Goal: Entertainment & Leisure: Consume media (video, audio)

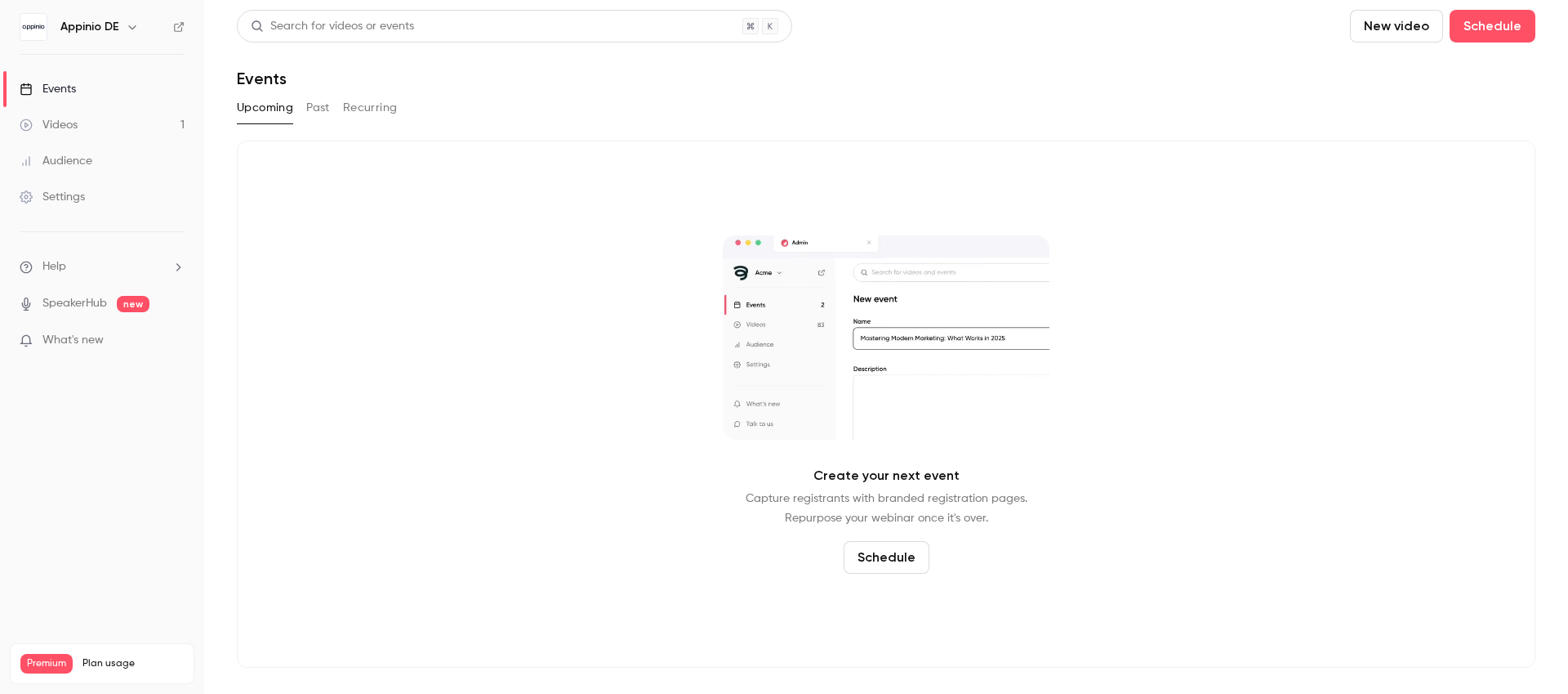
click at [83, 163] on div "Audience" at bounding box center [56, 161] width 73 height 16
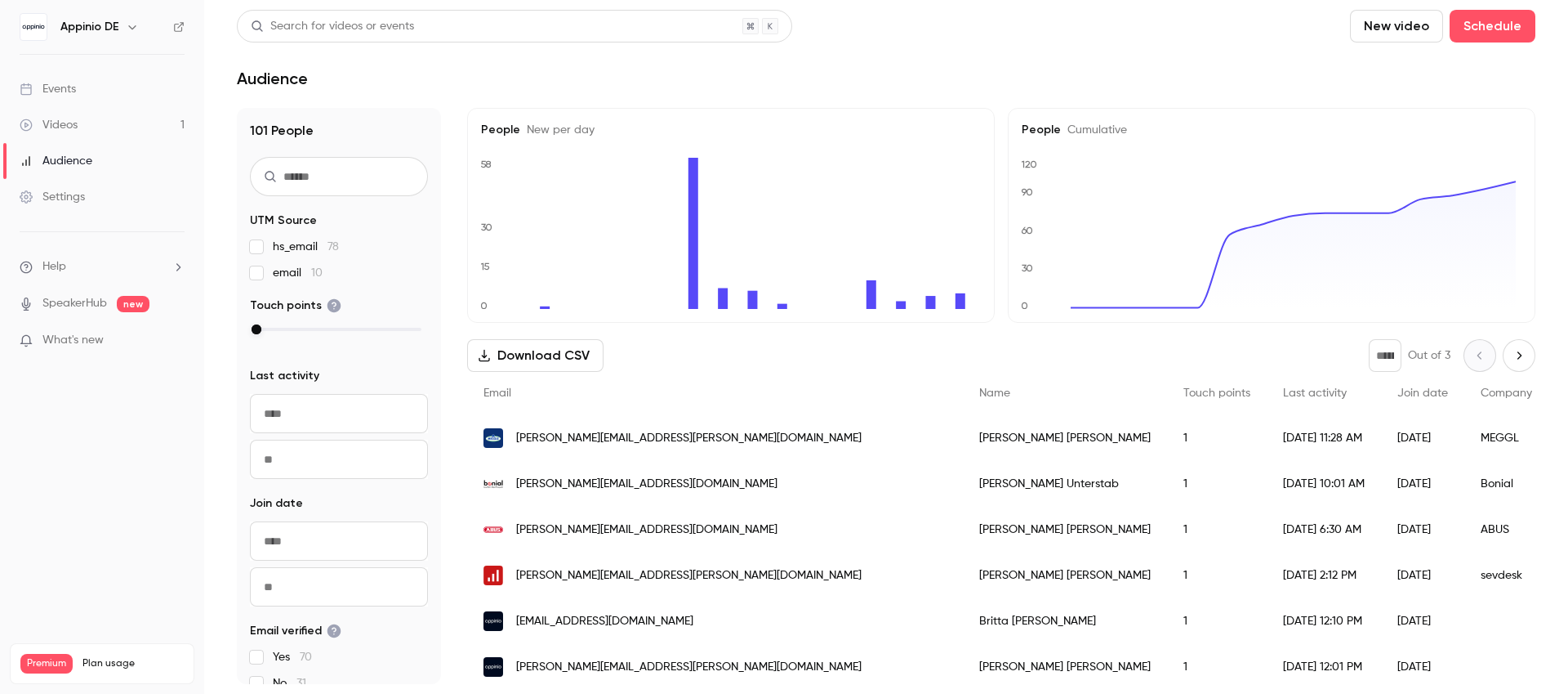
click at [60, 129] on div "Videos" at bounding box center [48, 124] width 58 height 16
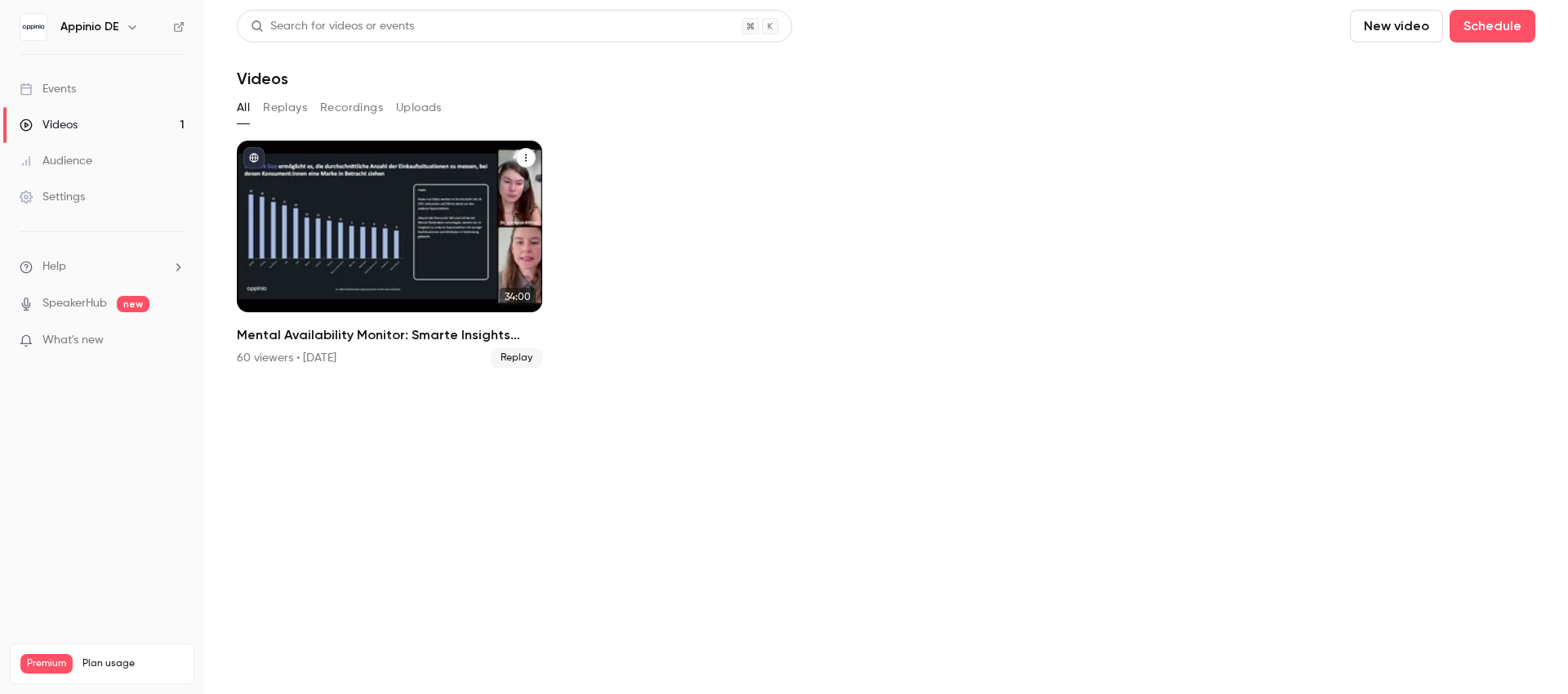
click at [334, 217] on div "Mental Availability Monitor: Smarte Insights nutzen, um deine Marke effizient z…" at bounding box center [389, 226] width 305 height 172
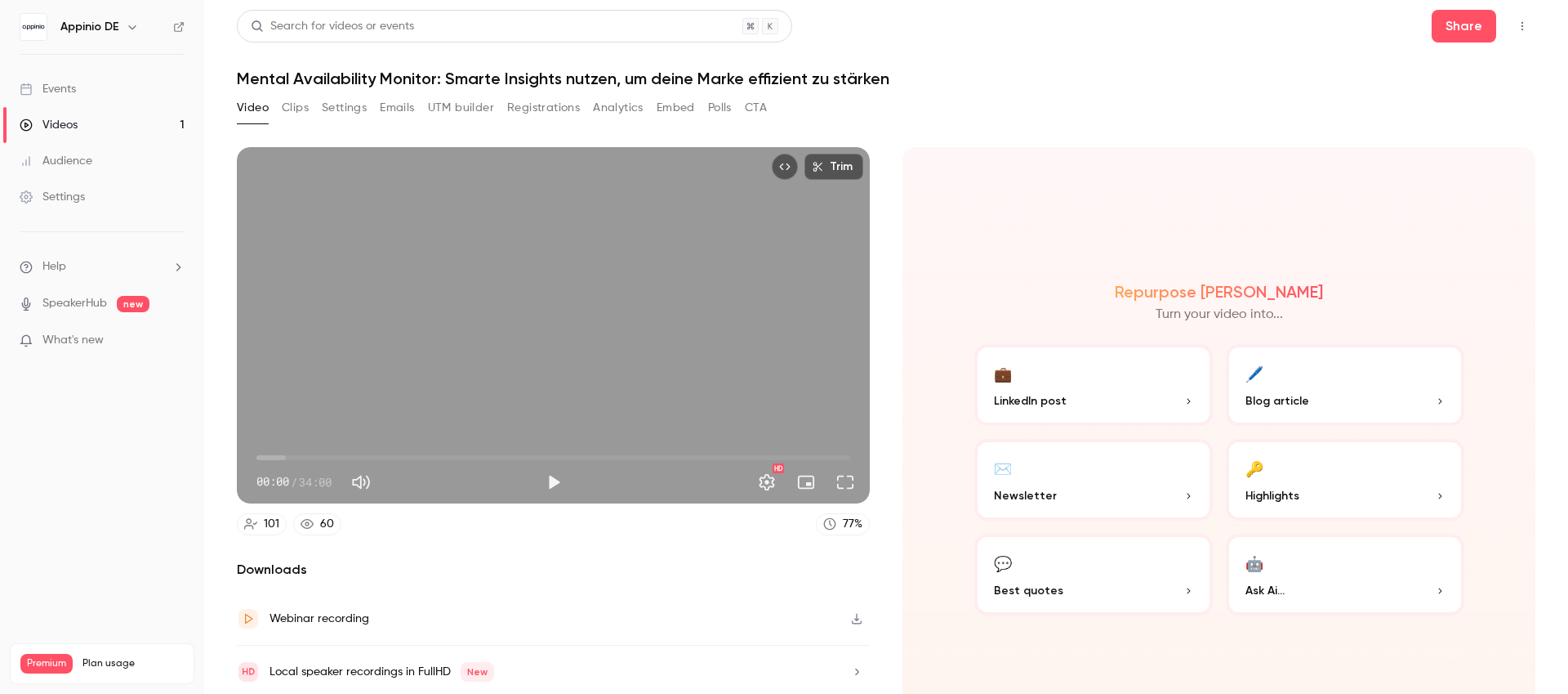
click at [293, 107] on button "Clips" at bounding box center [295, 107] width 27 height 26
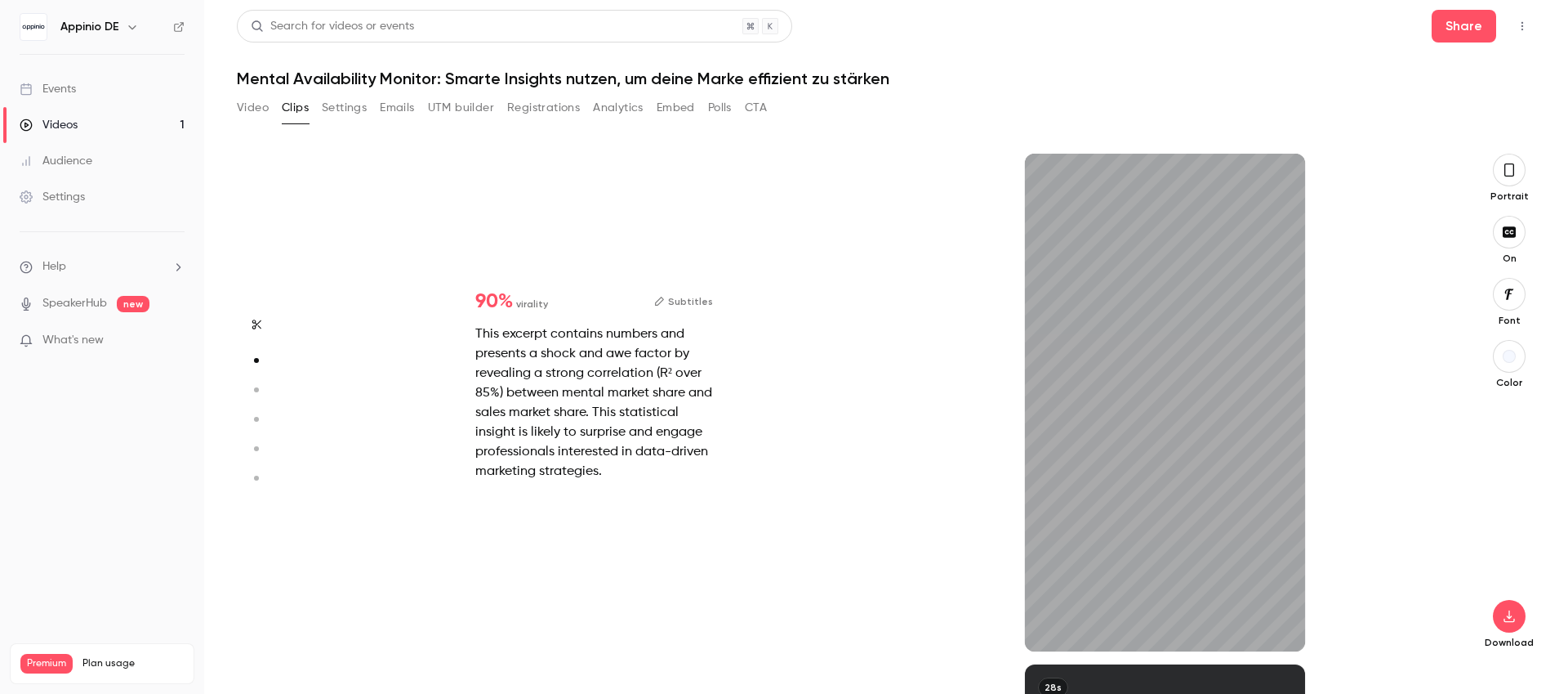
scroll to position [339, 0]
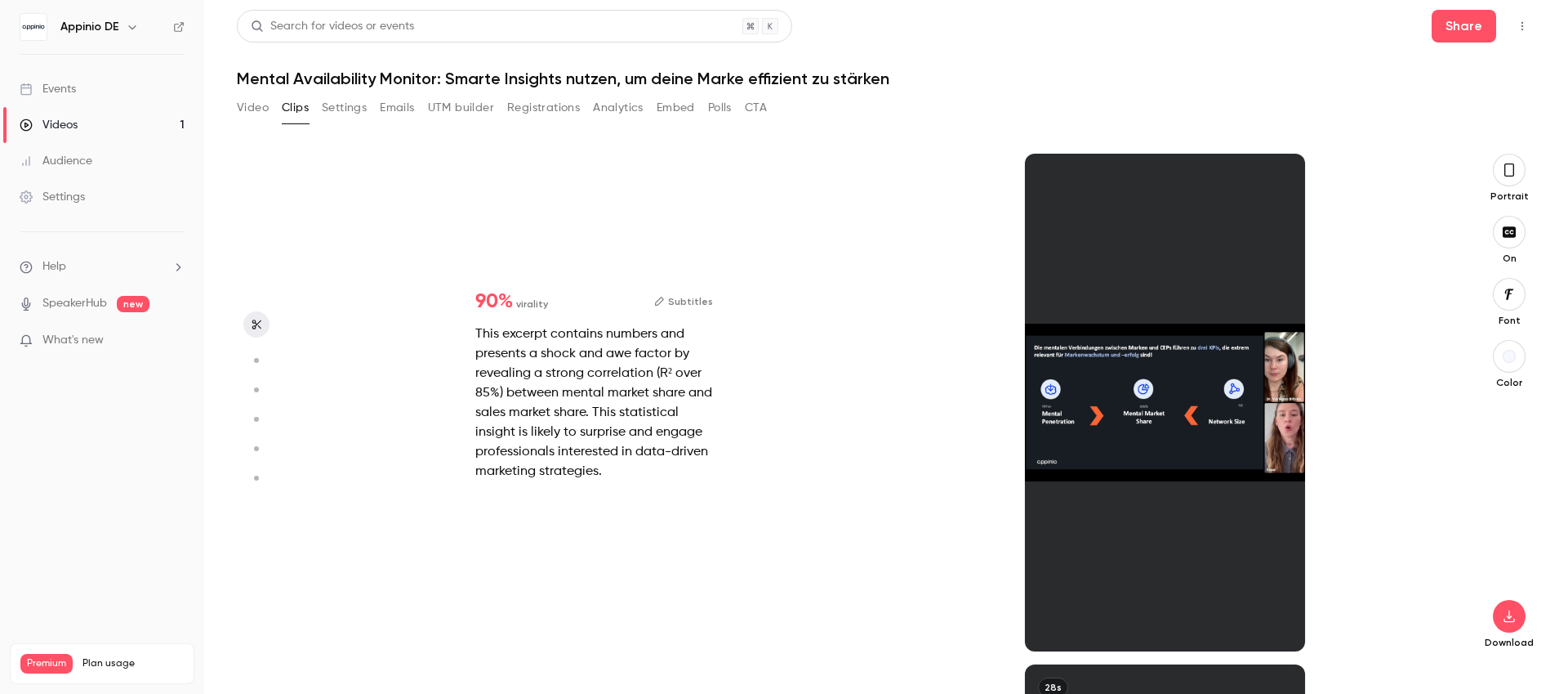
type input "*"
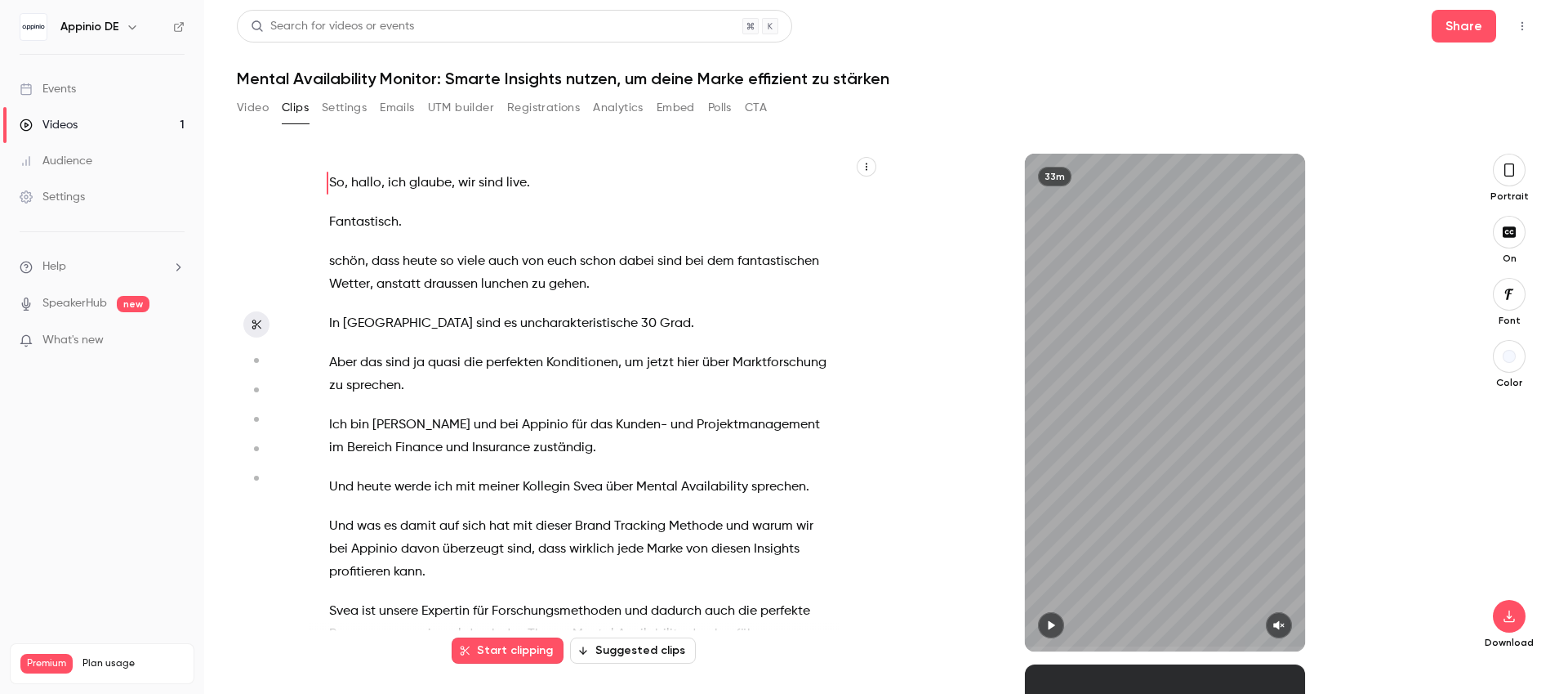
click at [754, 109] on button "CTA" at bounding box center [756, 107] width 22 height 26
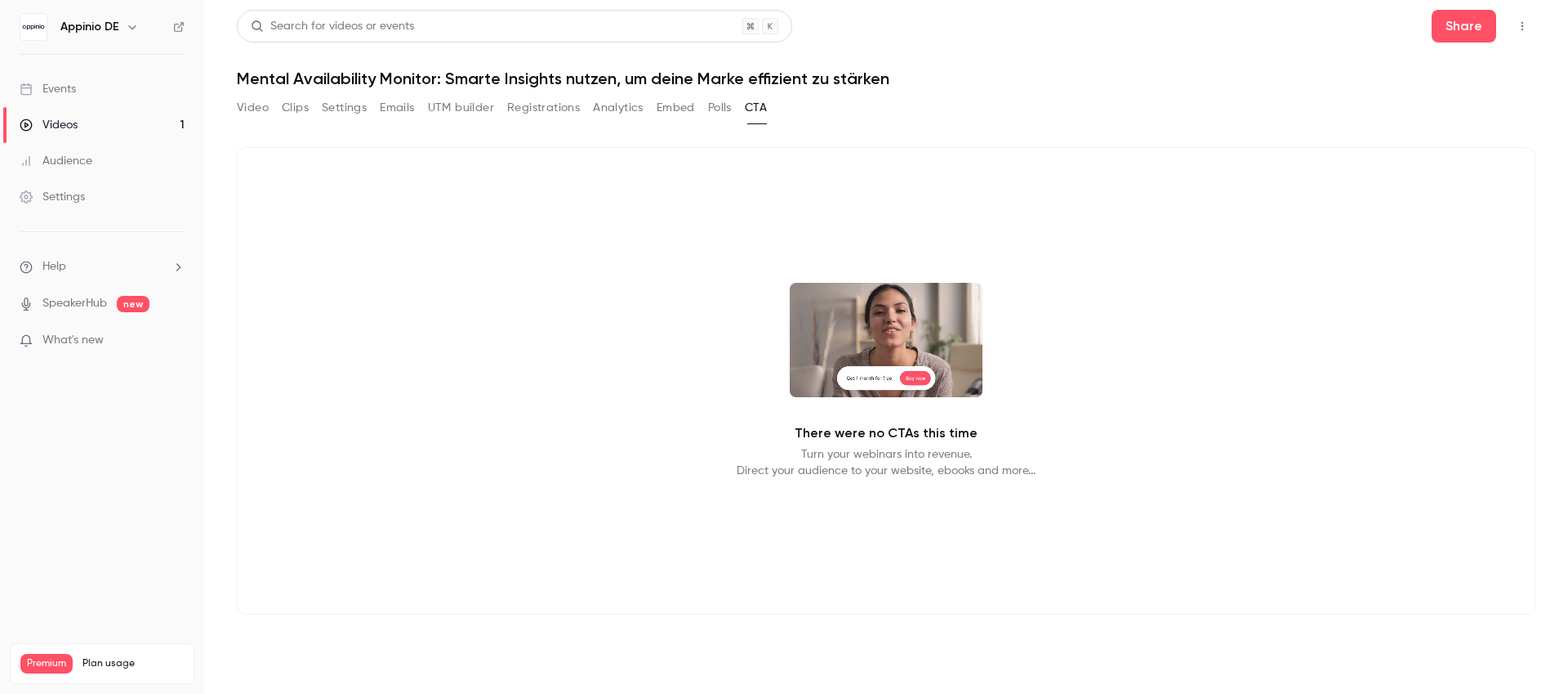
click at [884, 356] on video at bounding box center [886, 339] width 193 height 114
click at [908, 387] on video at bounding box center [886, 339] width 193 height 114
click at [1308, 332] on div "There were no CTAs this time Turn your webinars into revenue. Direct your audie…" at bounding box center [886, 381] width 1299 height 467
click at [252, 107] on button "Video" at bounding box center [253, 107] width 32 height 26
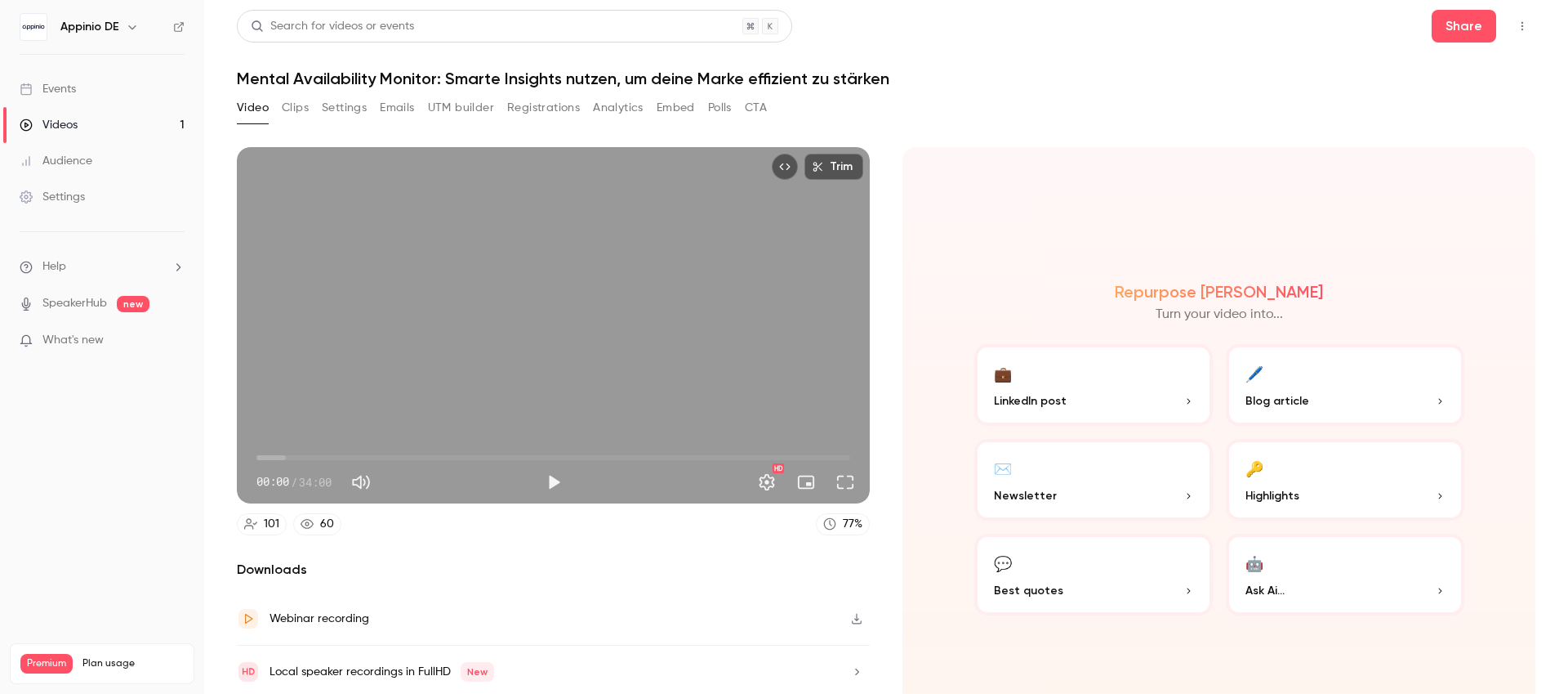
click at [301, 109] on button "Clips" at bounding box center [295, 107] width 27 height 26
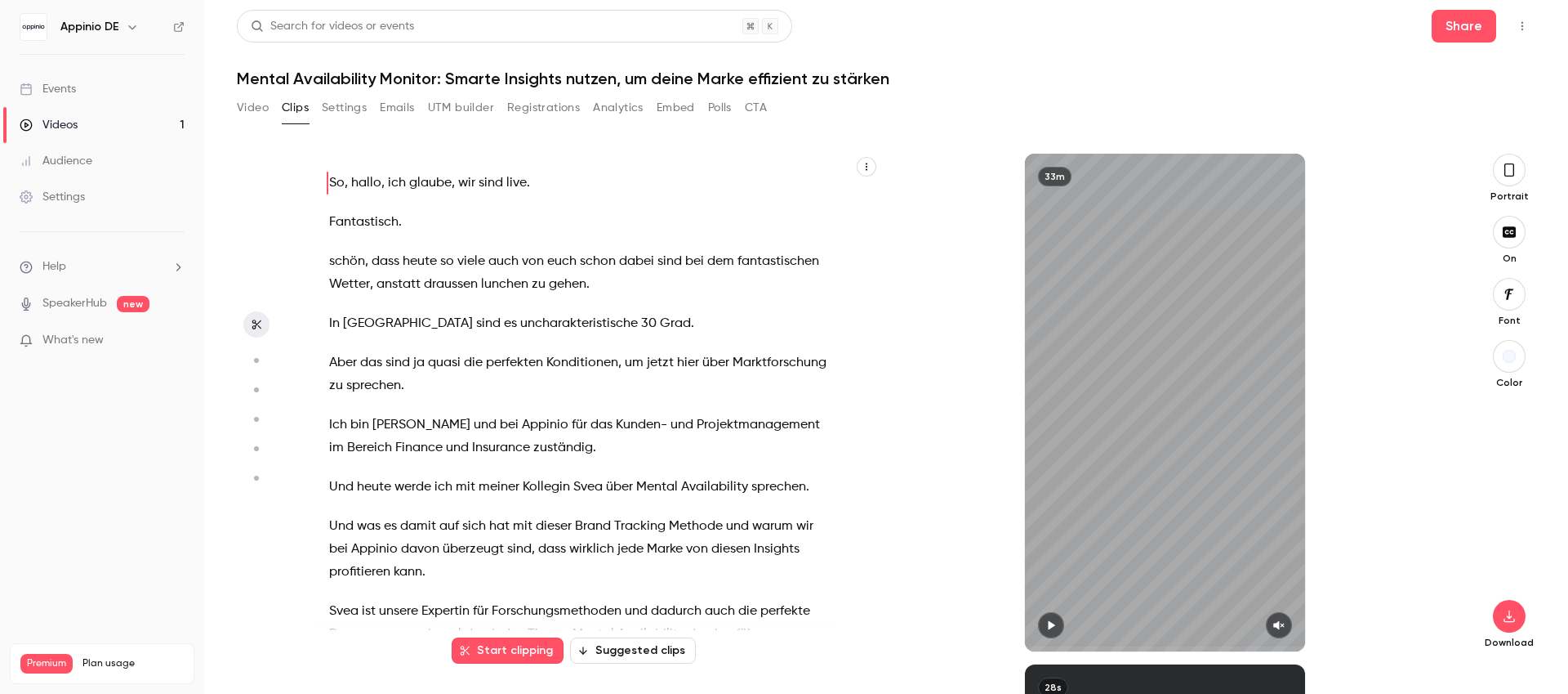
click at [257, 104] on button "Video" at bounding box center [253, 107] width 32 height 26
